Goal: Information Seeking & Learning: Find contact information

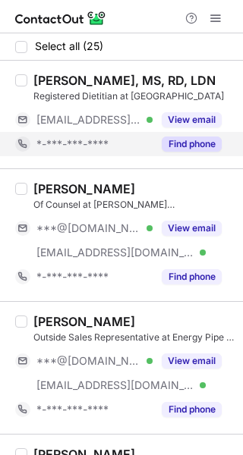
click at [196, 139] on button "Find phone" at bounding box center [191, 143] width 60 height 15
click at [196, 150] on button "Find phone" at bounding box center [191, 143] width 60 height 15
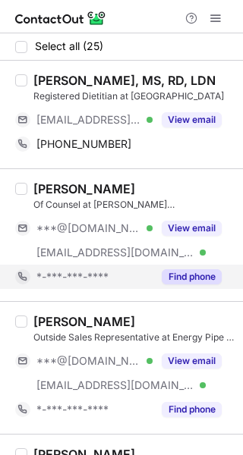
click at [188, 275] on button "Find phone" at bounding box center [191, 276] width 60 height 15
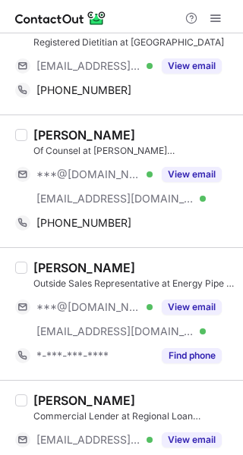
scroll to position [60, 0]
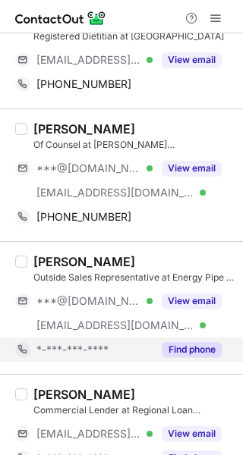
click at [182, 346] on button "Find phone" at bounding box center [191, 349] width 60 height 15
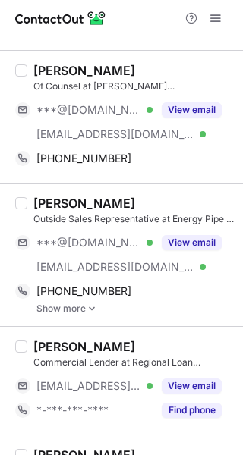
scroll to position [156, 0]
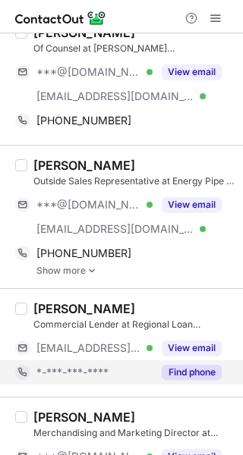
click at [181, 369] on button "Find phone" at bounding box center [191, 372] width 60 height 15
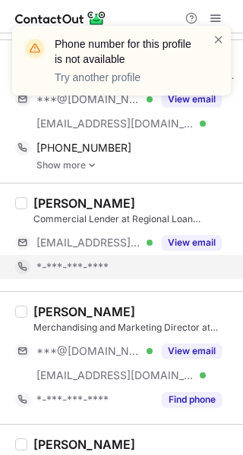
scroll to position [262, 0]
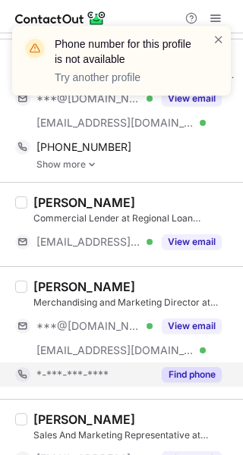
click at [196, 371] on button "Find phone" at bounding box center [191, 374] width 60 height 15
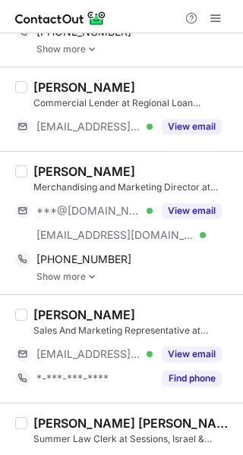
scroll to position [380, 0]
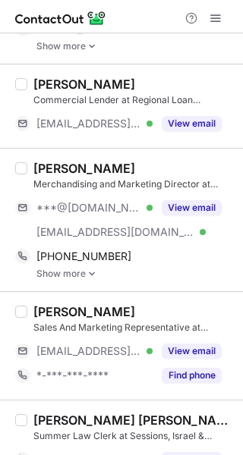
click at [196, 371] on button "Find phone" at bounding box center [191, 375] width 60 height 15
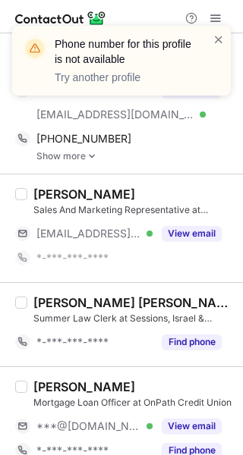
scroll to position [502, 0]
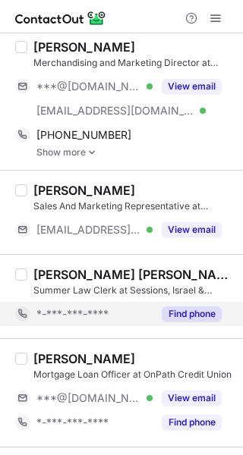
click at [185, 316] on button "Find phone" at bounding box center [191, 313] width 60 height 15
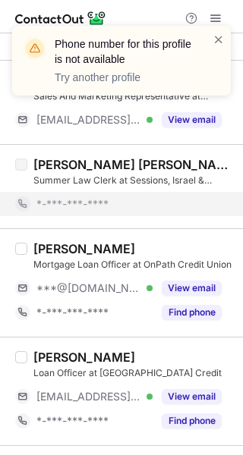
scroll to position [612, 0]
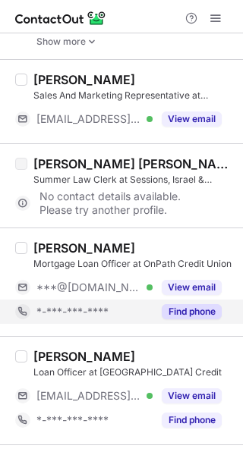
click at [186, 311] on button "Find phone" at bounding box center [191, 311] width 60 height 15
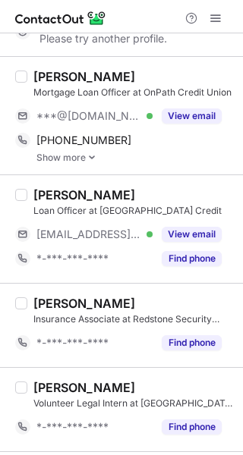
scroll to position [787, 0]
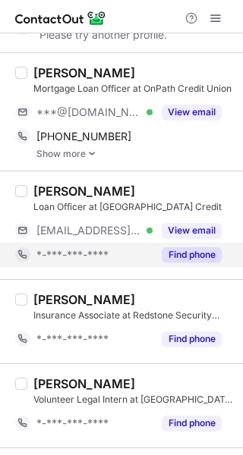
click at [184, 254] on button "Find phone" at bounding box center [191, 254] width 60 height 15
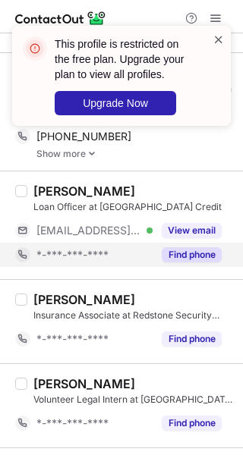
click at [216, 41] on span at bounding box center [218, 39] width 12 height 15
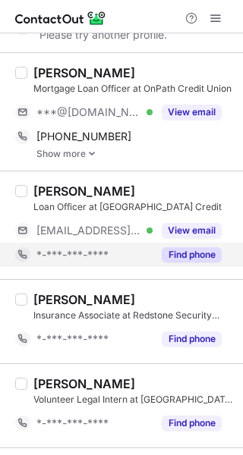
click at [180, 249] on button "Find phone" at bounding box center [191, 254] width 60 height 15
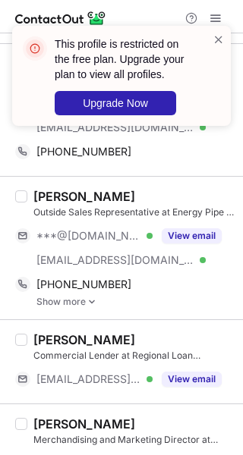
scroll to position [0, 0]
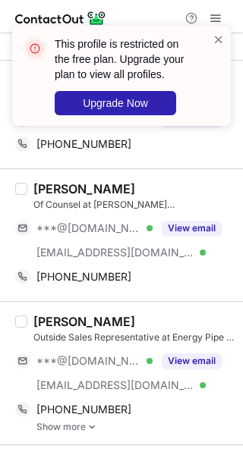
click at [180, 161] on div "Jennifer Ingolia, MS, RD, LDN Registered Dietitian at Iberia Comprehensive Comm…" at bounding box center [121, 115] width 243 height 108
click at [214, 42] on span at bounding box center [218, 39] width 12 height 15
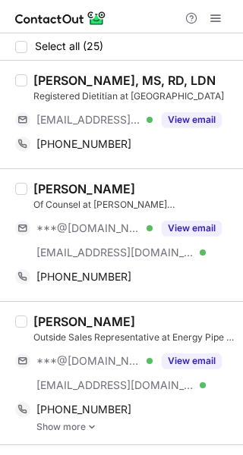
click at [51, 83] on div "[PERSON_NAME], MS, RD, LDN" at bounding box center [124, 80] width 182 height 15
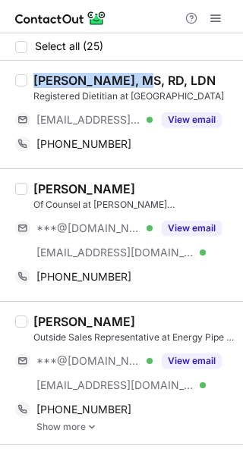
drag, startPoint x: 51, startPoint y: 83, endPoint x: 89, endPoint y: 81, distance: 38.7
click at [89, 81] on div "[PERSON_NAME], MS, RD, LDN" at bounding box center [124, 80] width 182 height 15
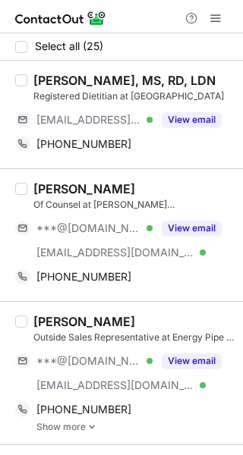
click at [89, 81] on div "[PERSON_NAME], MS, RD, LDN" at bounding box center [124, 80] width 182 height 15
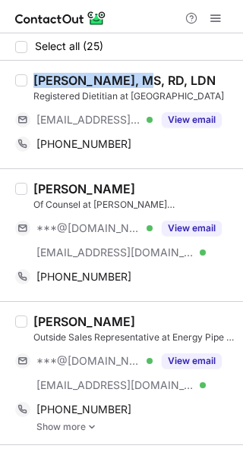
drag, startPoint x: 89, startPoint y: 81, endPoint x: 52, endPoint y: 86, distance: 37.4
click at [52, 86] on div "[PERSON_NAME], MS, RD, LDN" at bounding box center [124, 80] width 182 height 15
copy div "Jennifer Ingolia"
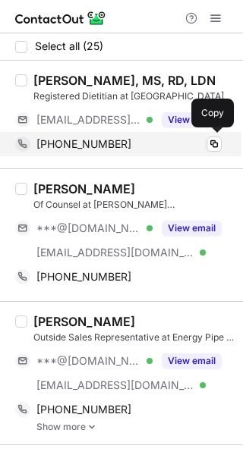
click at [116, 146] on div "+18032805045" at bounding box center [128, 144] width 185 height 14
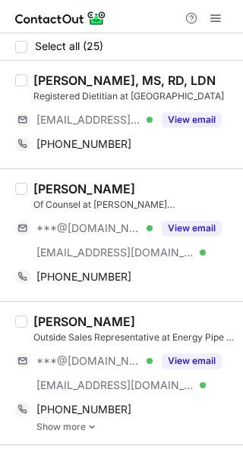
click at [46, 189] on div "[PERSON_NAME]" at bounding box center [84, 188] width 102 height 15
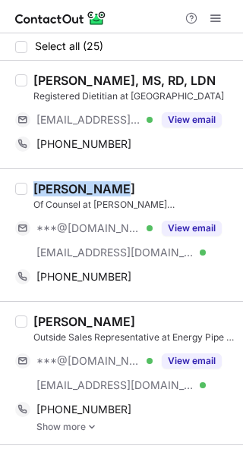
drag, startPoint x: 46, startPoint y: 189, endPoint x: 86, endPoint y: 188, distance: 39.4
click at [86, 188] on div "[PERSON_NAME]" at bounding box center [84, 188] width 102 height 15
copy div "[PERSON_NAME]"
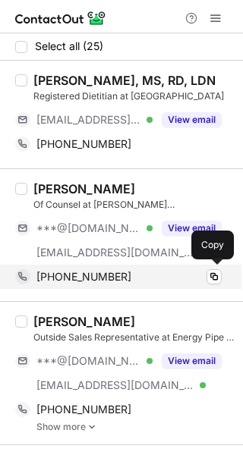
click at [110, 278] on span "+14042773720" at bounding box center [83, 277] width 95 height 14
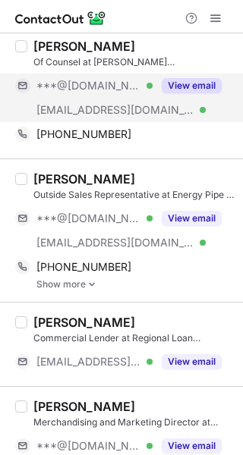
scroll to position [146, 0]
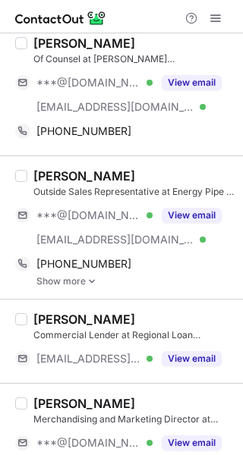
click at [46, 181] on div "[PERSON_NAME]" at bounding box center [84, 175] width 102 height 15
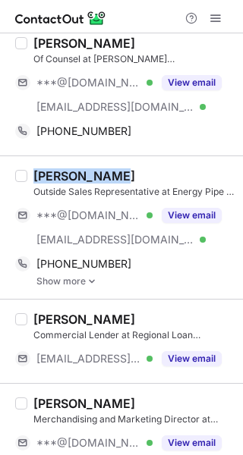
drag, startPoint x: 46, startPoint y: 181, endPoint x: 75, endPoint y: 175, distance: 29.4
click at [75, 175] on div "[PERSON_NAME]" at bounding box center [84, 175] width 102 height 15
copy div "[PERSON_NAME]"
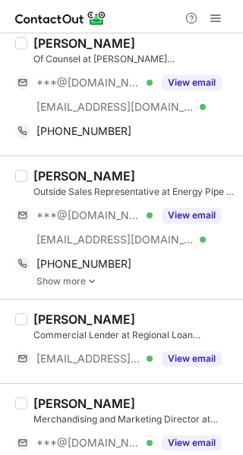
click at [84, 278] on link "Show more" at bounding box center [134, 281] width 197 height 11
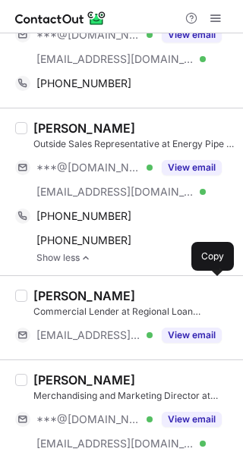
scroll to position [206, 0]
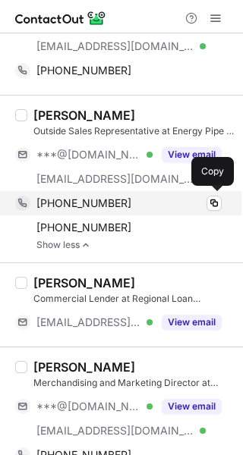
click at [117, 204] on div "+19854154130" at bounding box center [128, 203] width 185 height 14
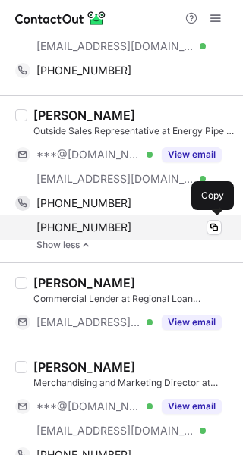
click at [114, 222] on div "+15048227300" at bounding box center [128, 228] width 185 height 14
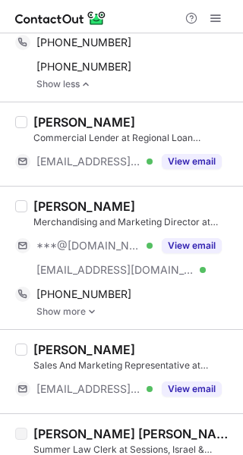
scroll to position [421, 0]
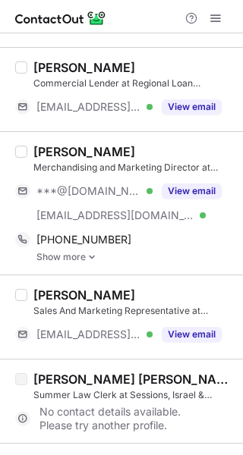
click at [81, 254] on link "Show more" at bounding box center [134, 257] width 197 height 11
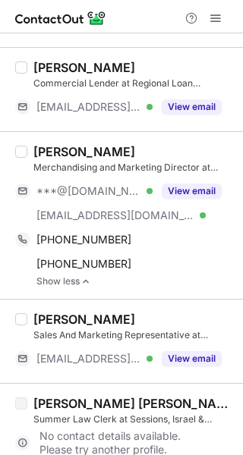
click at [56, 152] on div "[PERSON_NAME]" at bounding box center [84, 151] width 102 height 15
drag, startPoint x: 56, startPoint y: 152, endPoint x: 127, endPoint y: 145, distance: 70.9
click at [127, 145] on div "[PERSON_NAME]" at bounding box center [84, 151] width 102 height 15
copy div "[PERSON_NAME]"
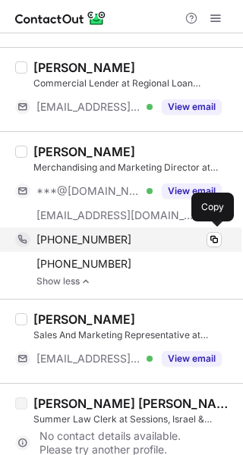
click at [124, 241] on div "+15048744171" at bounding box center [128, 240] width 185 height 14
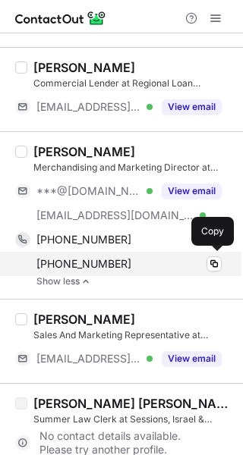
click at [118, 261] on div "+15043927513" at bounding box center [128, 264] width 185 height 14
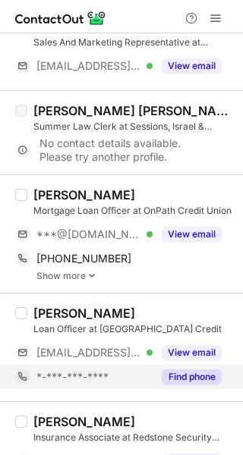
scroll to position [715, 0]
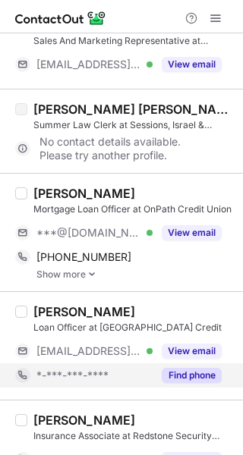
click at [69, 271] on link "Show more" at bounding box center [134, 274] width 197 height 11
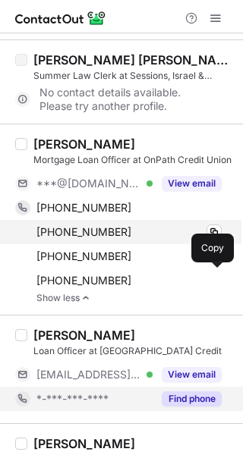
scroll to position [765, 0]
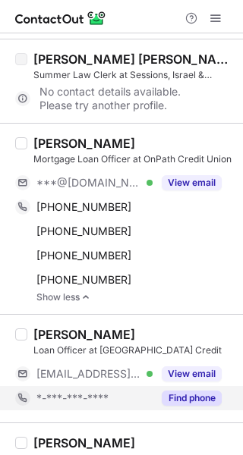
click at [58, 142] on div "[PERSON_NAME]" at bounding box center [84, 143] width 102 height 15
drag, startPoint x: 58, startPoint y: 142, endPoint x: 87, endPoint y: 136, distance: 30.2
click at [87, 136] on div "[PERSON_NAME]" at bounding box center [84, 143] width 102 height 15
copy div "[PERSON_NAME]"
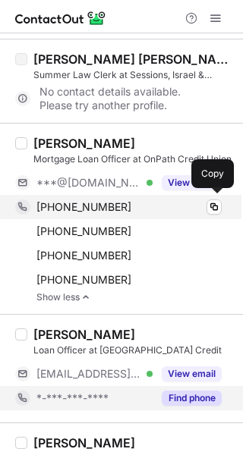
click at [134, 202] on div "+15046382684" at bounding box center [128, 207] width 185 height 14
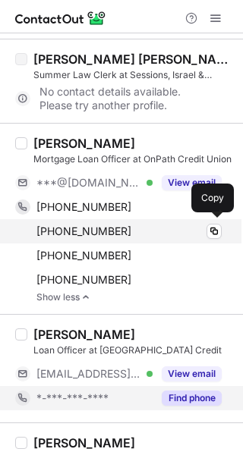
click at [89, 227] on span "+15043452598" at bounding box center [83, 231] width 95 height 14
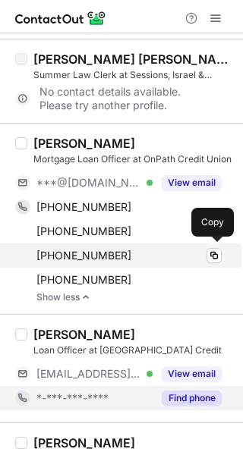
click at [66, 254] on span "+15045851275" at bounding box center [83, 256] width 95 height 14
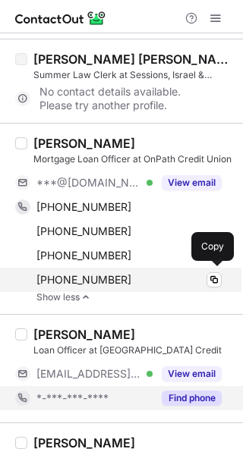
click at [73, 274] on span "+15045841275" at bounding box center [83, 280] width 95 height 14
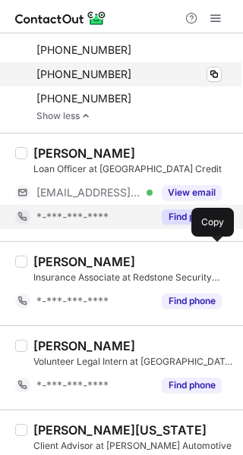
scroll to position [946, 0]
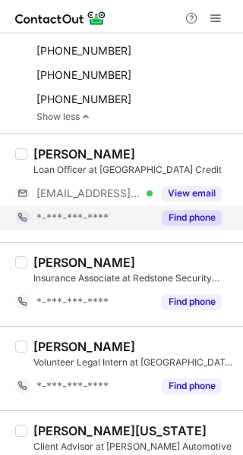
click at [181, 217] on button "Find phone" at bounding box center [191, 217] width 60 height 15
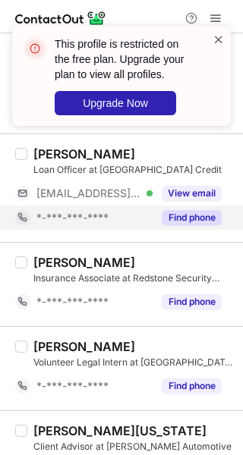
click at [220, 37] on span at bounding box center [218, 39] width 12 height 15
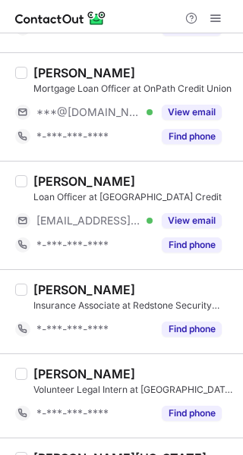
scroll to position [819, 0]
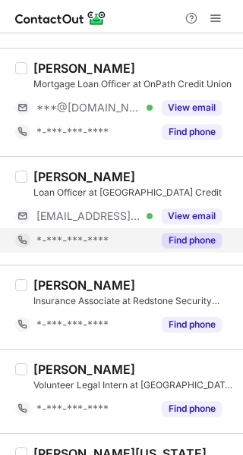
click at [195, 229] on div "Find phone" at bounding box center [186, 240] width 69 height 24
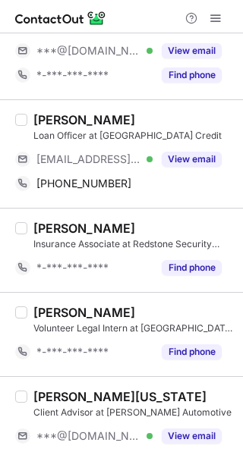
scroll to position [880, 0]
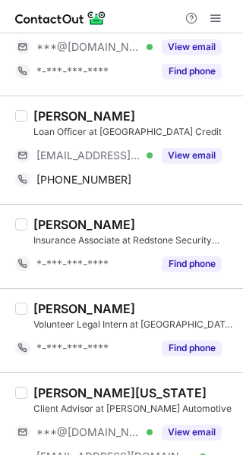
click at [40, 109] on div "[PERSON_NAME]" at bounding box center [84, 115] width 102 height 15
drag, startPoint x: 40, startPoint y: 109, endPoint x: 90, endPoint y: 111, distance: 50.1
click at [90, 111] on div "[PERSON_NAME]" at bounding box center [84, 115] width 102 height 15
copy div "[PERSON_NAME]"
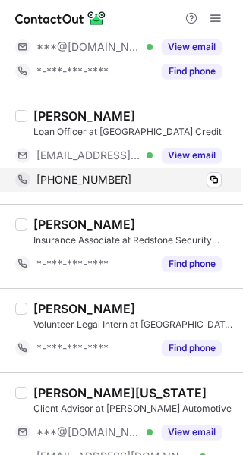
click at [122, 174] on div "[PHONE_NUMBER]" at bounding box center [128, 180] width 185 height 14
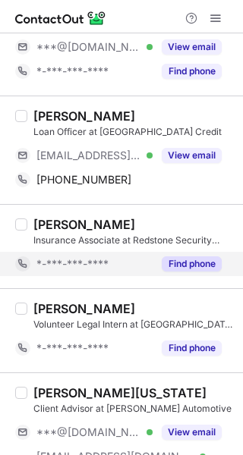
click at [179, 256] on button "Find phone" at bounding box center [191, 263] width 60 height 15
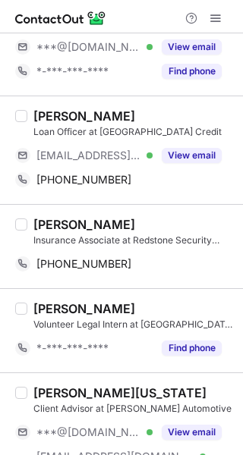
click at [55, 217] on div "[PERSON_NAME]" at bounding box center [84, 224] width 102 height 15
drag, startPoint x: 55, startPoint y: 217, endPoint x: 86, endPoint y: 224, distance: 31.1
click at [86, 224] on div "[PERSON_NAME]" at bounding box center [84, 224] width 102 height 15
copy div "[PERSON_NAME]"
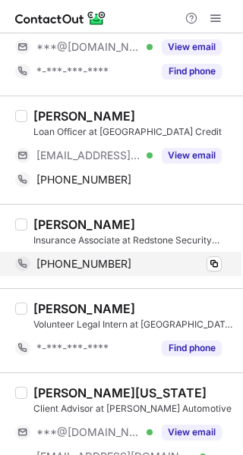
click at [134, 252] on div "+13182210811 Copy" at bounding box center [118, 264] width 206 height 24
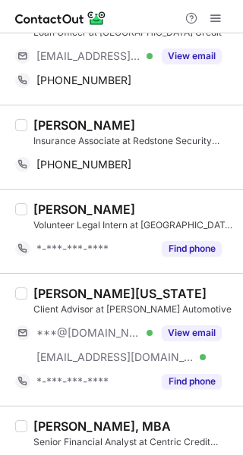
scroll to position [980, 0]
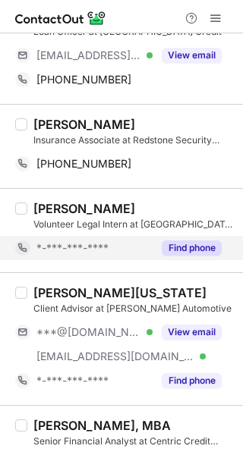
click at [186, 240] on button "Find phone" at bounding box center [191, 247] width 60 height 15
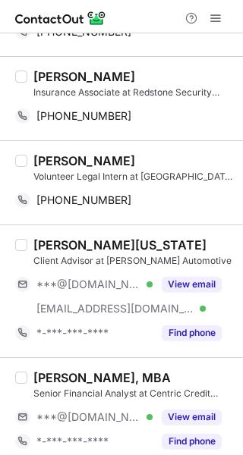
scroll to position [1028, 0]
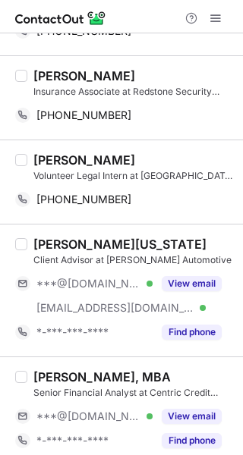
click at [56, 164] on div "Avery Nolen Volunteer Legal Intern at Southeast Louisiana Legal Services" at bounding box center [133, 167] width 200 height 30
drag, startPoint x: 56, startPoint y: 164, endPoint x: 67, endPoint y: 164, distance: 11.4
click at [67, 164] on div "Avery Nolen Volunteer Legal Intern at Southeast Louisiana Legal Services" at bounding box center [133, 167] width 200 height 30
click at [48, 158] on div "[PERSON_NAME]" at bounding box center [84, 159] width 102 height 15
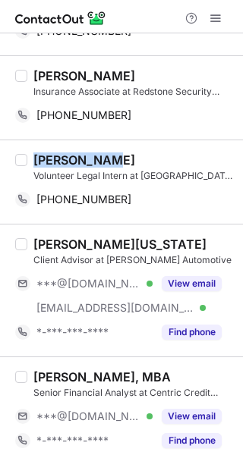
drag, startPoint x: 48, startPoint y: 158, endPoint x: 87, endPoint y: 159, distance: 39.4
click at [87, 159] on div "[PERSON_NAME]" at bounding box center [84, 159] width 102 height 15
copy div "[PERSON_NAME]"
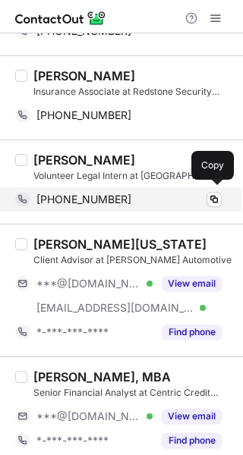
click at [139, 199] on div "+16189788116" at bounding box center [128, 199] width 185 height 14
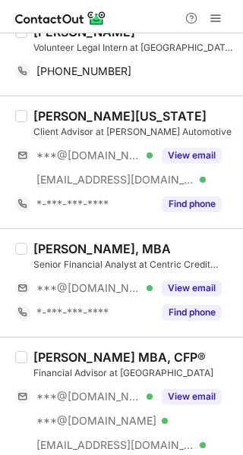
scroll to position [1160, 0]
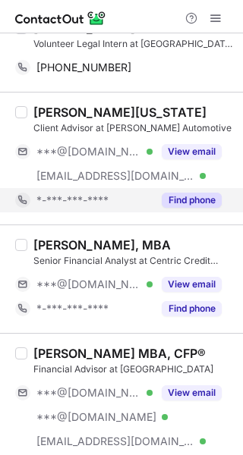
click at [190, 204] on button "Find phone" at bounding box center [191, 199] width 60 height 15
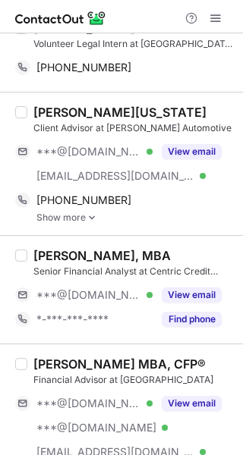
click at [68, 219] on link "Show more" at bounding box center [134, 217] width 197 height 11
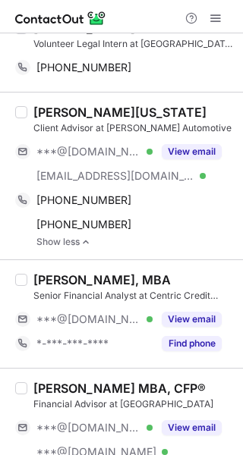
click at [46, 110] on div "[PERSON_NAME][US_STATE]" at bounding box center [119, 112] width 173 height 15
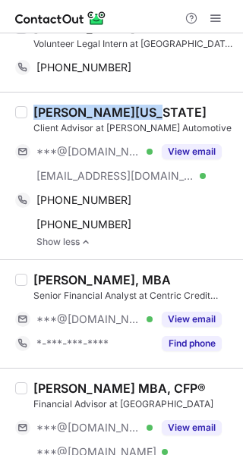
drag, startPoint x: 46, startPoint y: 110, endPoint x: 86, endPoint y: 110, distance: 40.2
click at [86, 110] on div "[PERSON_NAME][US_STATE]" at bounding box center [119, 112] width 173 height 15
copy div "[PERSON_NAME][US_STATE]"
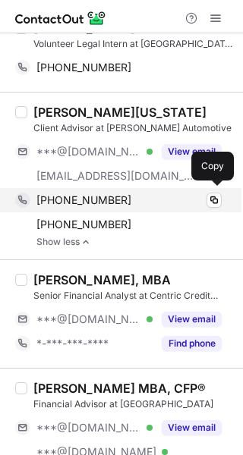
click at [124, 200] on div "+13187095554" at bounding box center [128, 200] width 185 height 14
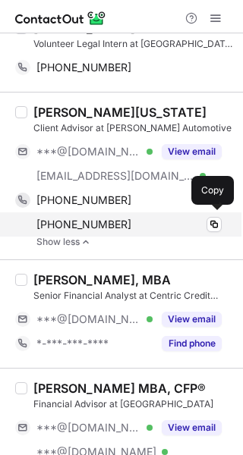
click at [118, 219] on div "+13188801267" at bounding box center [128, 224] width 185 height 14
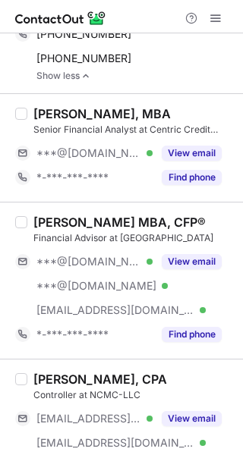
scroll to position [1327, 0]
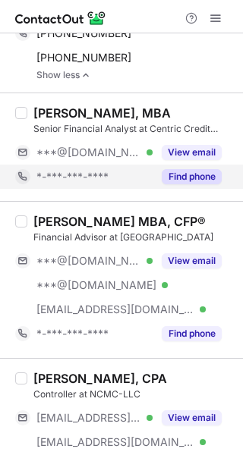
click at [183, 172] on button "Find phone" at bounding box center [191, 176] width 60 height 15
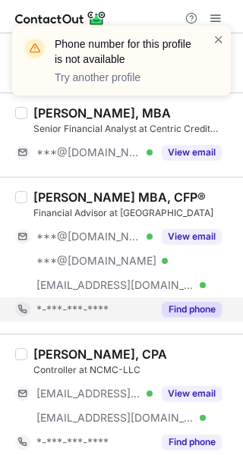
click at [194, 305] on button "Find phone" at bounding box center [191, 309] width 60 height 15
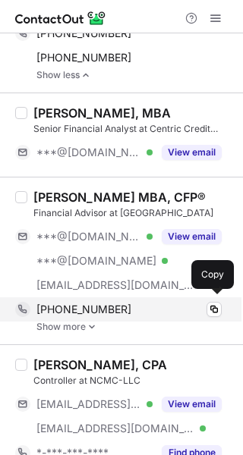
click at [92, 316] on div "+13376024255 Copy" at bounding box center [118, 309] width 206 height 24
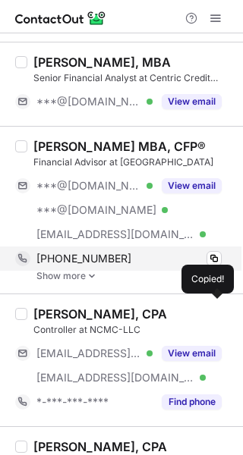
scroll to position [1378, 0]
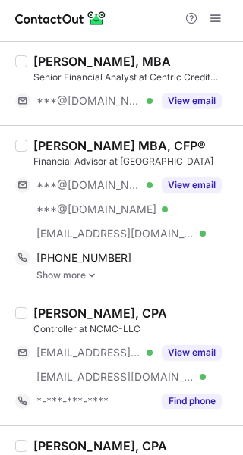
click at [83, 270] on link "Show more" at bounding box center [134, 275] width 197 height 11
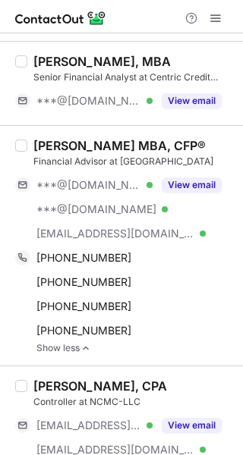
click at [57, 143] on div "[PERSON_NAME] MBA, CFP®" at bounding box center [119, 145] width 172 height 15
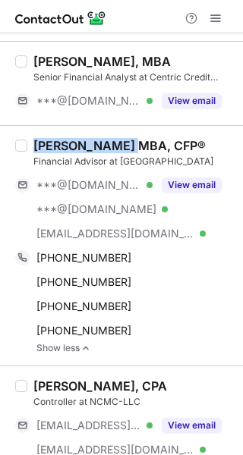
drag, startPoint x: 57, startPoint y: 143, endPoint x: 97, endPoint y: 145, distance: 40.2
click at [97, 145] on div "[PERSON_NAME] MBA, CFP®" at bounding box center [119, 145] width 172 height 15
copy div "Marissa Manuel"
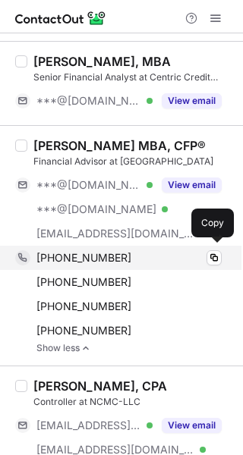
click at [113, 251] on div "+13376024255" at bounding box center [128, 258] width 185 height 14
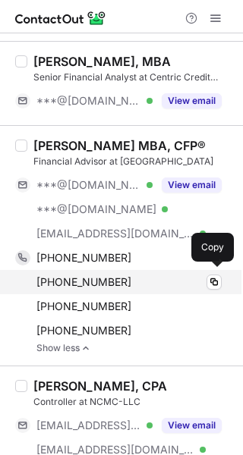
click at [108, 275] on span "+13184779597" at bounding box center [83, 282] width 95 height 14
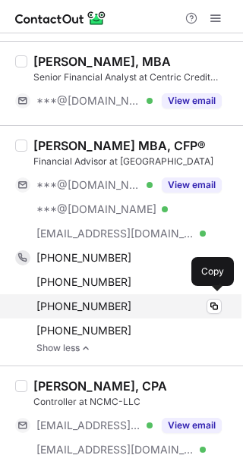
click at [64, 307] on span "+19404953923" at bounding box center [83, 306] width 95 height 14
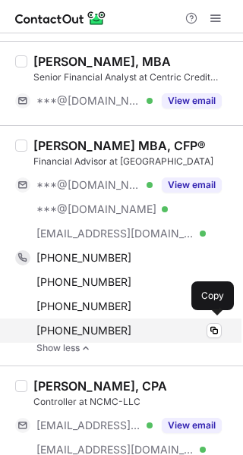
click at [91, 324] on span "+13375884081" at bounding box center [83, 331] width 95 height 14
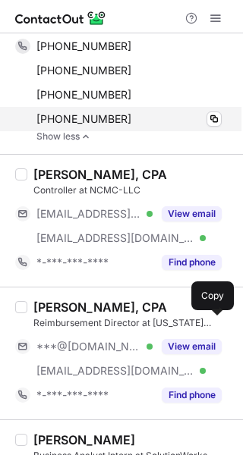
scroll to position [1591, 0]
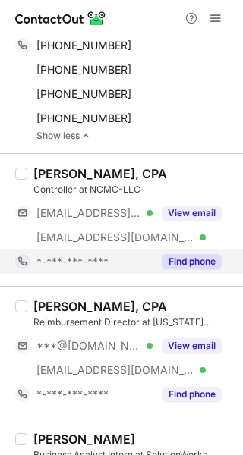
click at [175, 262] on button "Find phone" at bounding box center [191, 261] width 60 height 15
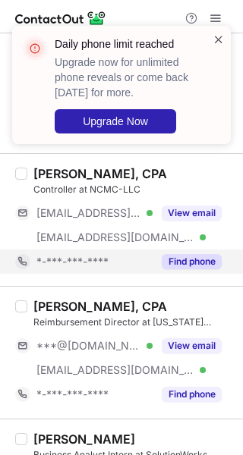
click at [218, 38] on span at bounding box center [218, 39] width 12 height 15
